Goal: Check status: Check status

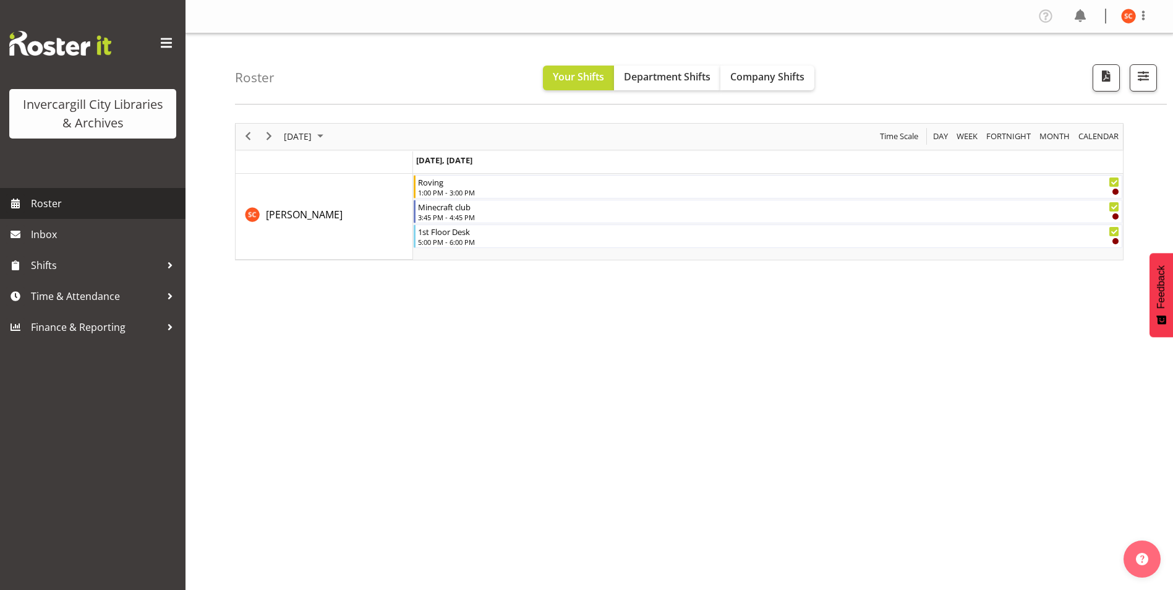
click at [98, 203] on span "Roster" at bounding box center [105, 203] width 148 height 19
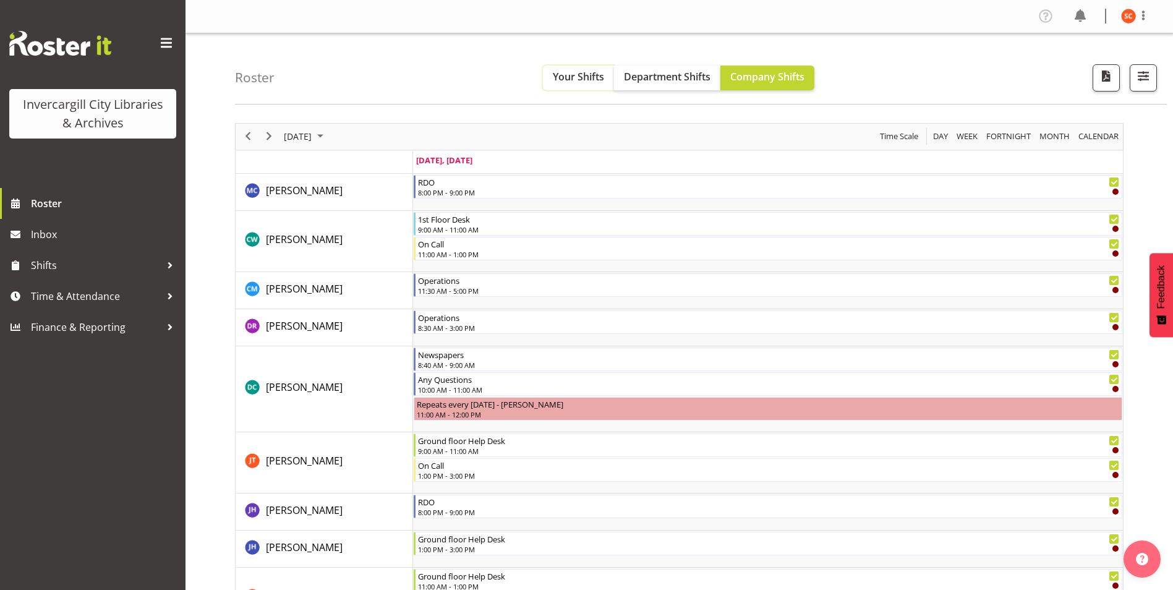
click at [579, 80] on span "Your Shifts" at bounding box center [578, 77] width 51 height 14
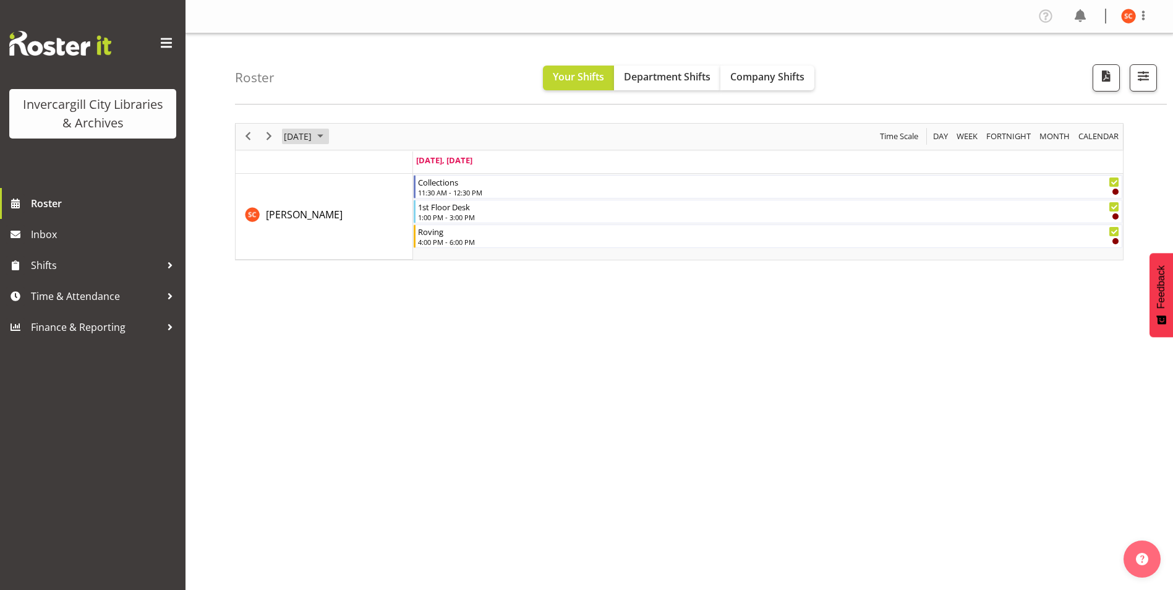
drag, startPoint x: 327, startPoint y: 138, endPoint x: 325, endPoint y: 144, distance: 6.5
click at [313, 139] on span "[DATE]" at bounding box center [298, 136] width 30 height 15
click at [374, 236] on span "9" at bounding box center [376, 231] width 19 height 19
